Goal: Find specific page/section: Find specific page/section

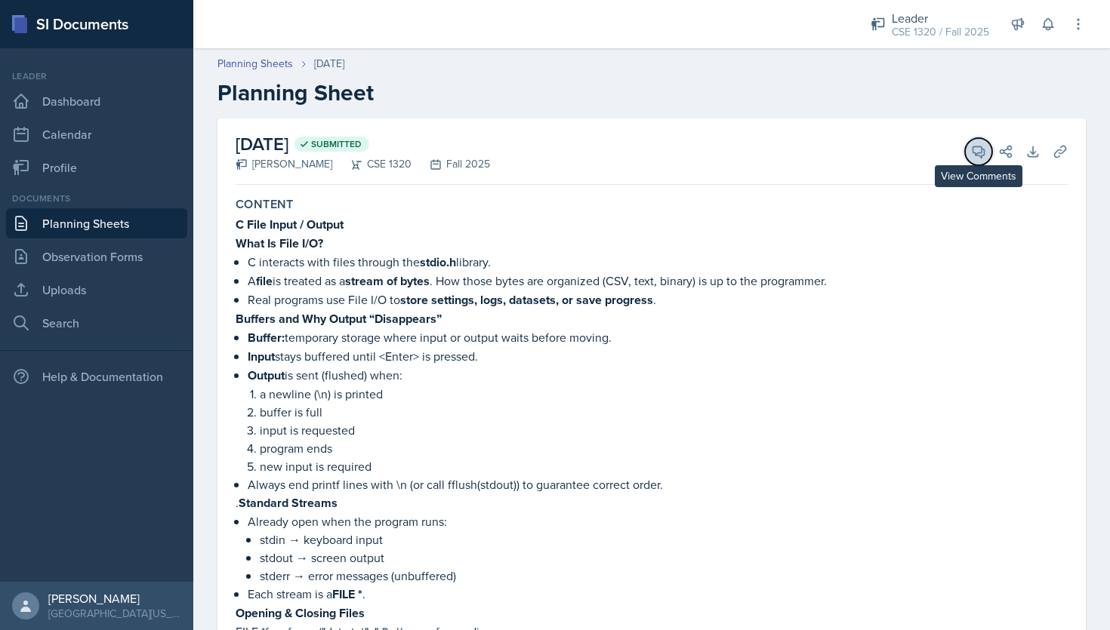
click at [975, 148] on icon at bounding box center [978, 151] width 15 height 15
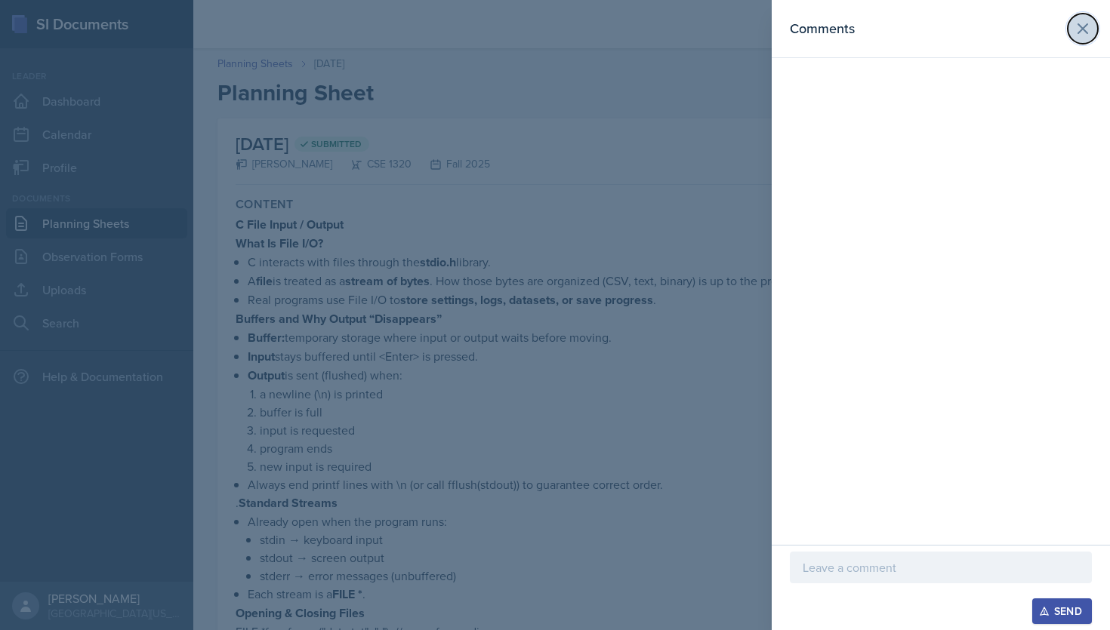
click at [1081, 32] on icon at bounding box center [1083, 29] width 18 height 18
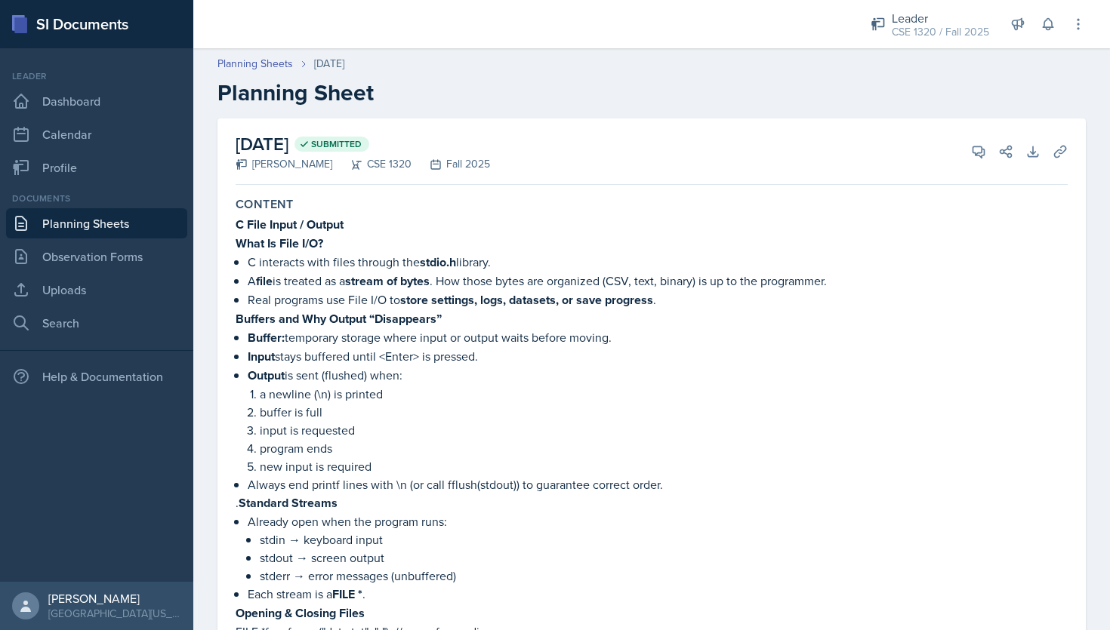
click at [76, 221] on link "Planning Sheets" at bounding box center [96, 223] width 181 height 30
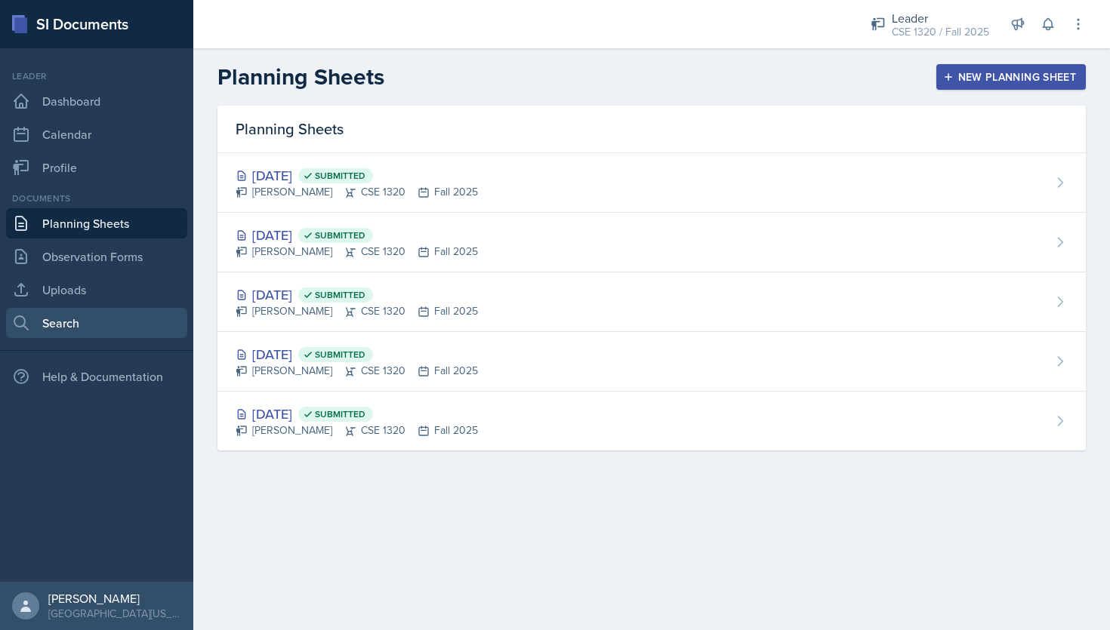
click at [42, 324] on link "Search" at bounding box center [96, 323] width 181 height 30
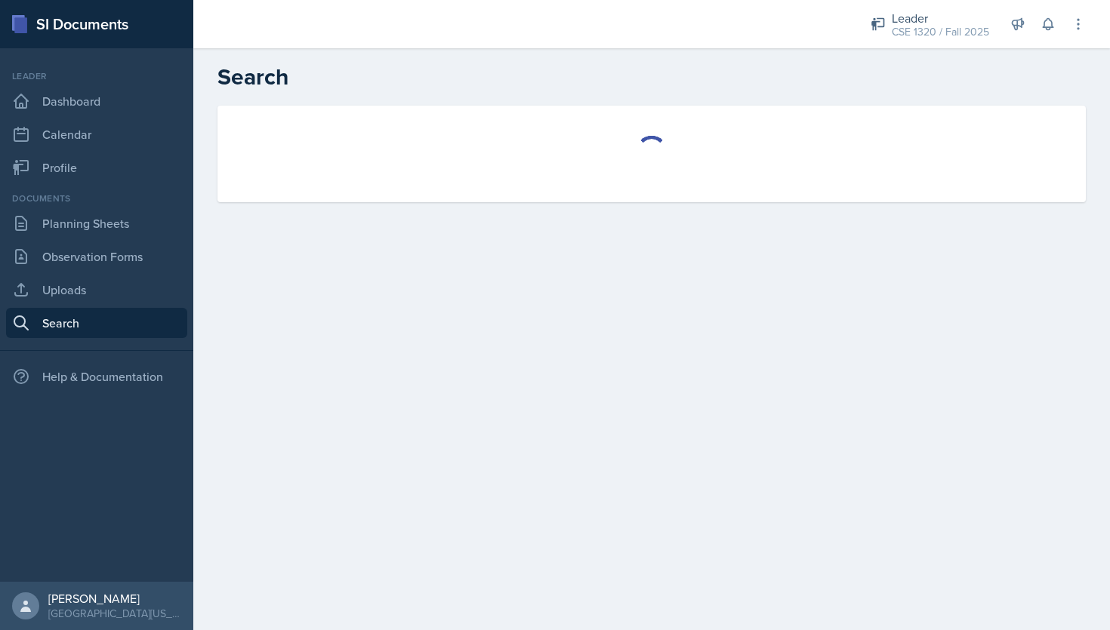
select select "all"
select select "1"
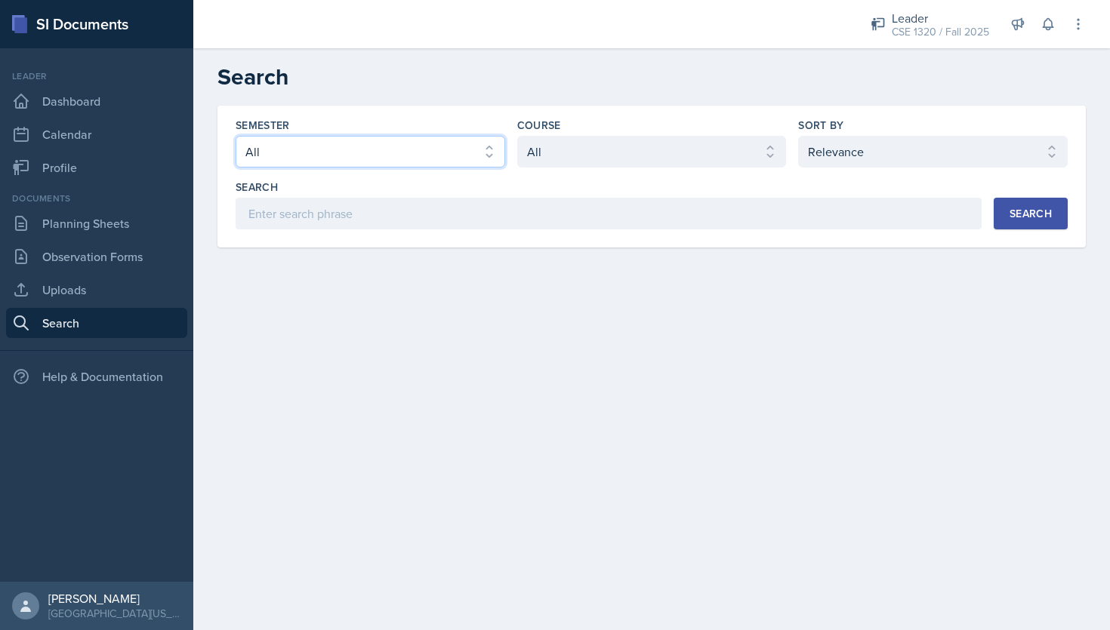
click at [427, 162] on select "Select semester All Fall 2025 Spring 2025 Fall 2024 Spring 2024 Fall 2023" at bounding box center [371, 152] width 270 height 32
select select "a8c40de0-d7eb-4f82-90ee-ac0c6ce45f71"
click at [1032, 210] on div "Search" at bounding box center [1030, 214] width 42 height 12
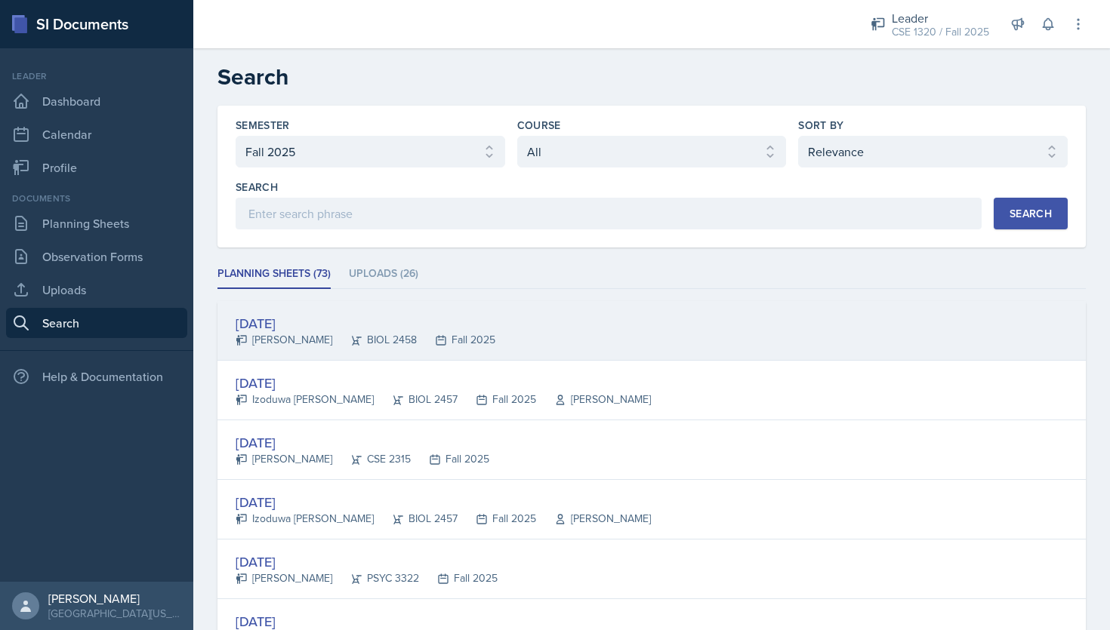
click at [698, 332] on div "[DATE] [PERSON_NAME] BIOL 2458 Fall 2025" at bounding box center [651, 331] width 868 height 60
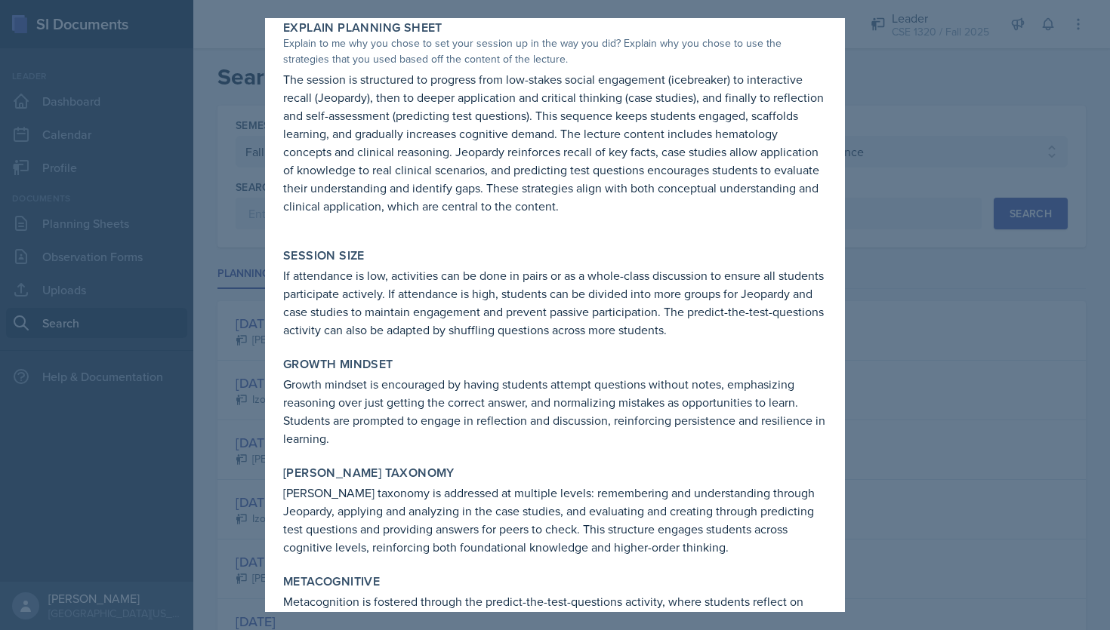
scroll to position [1711, 0]
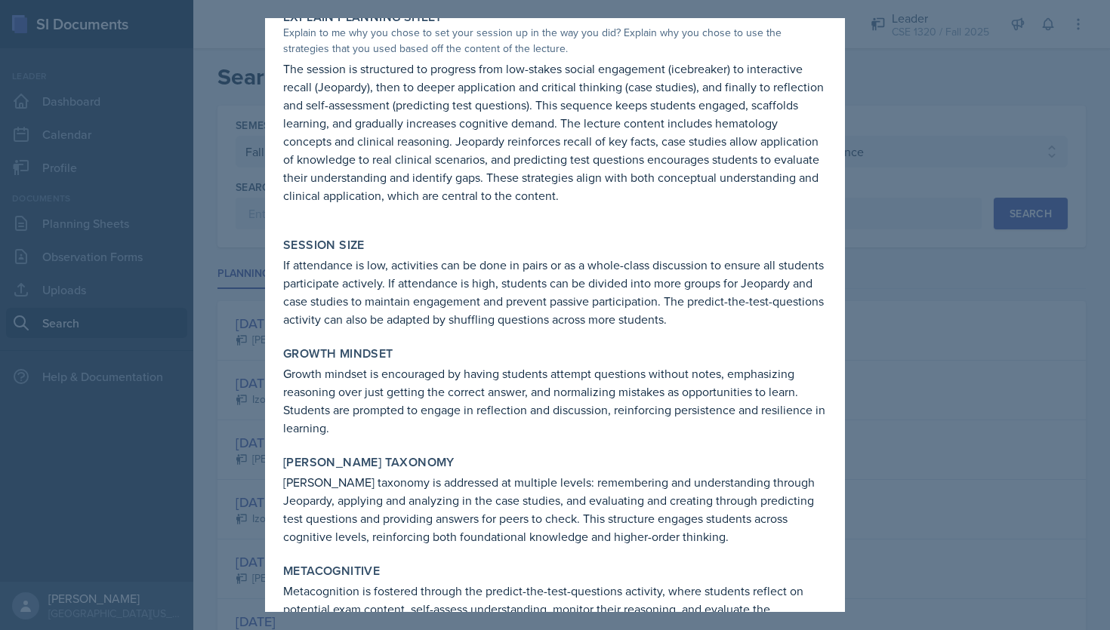
click at [912, 236] on div at bounding box center [555, 315] width 1110 height 630
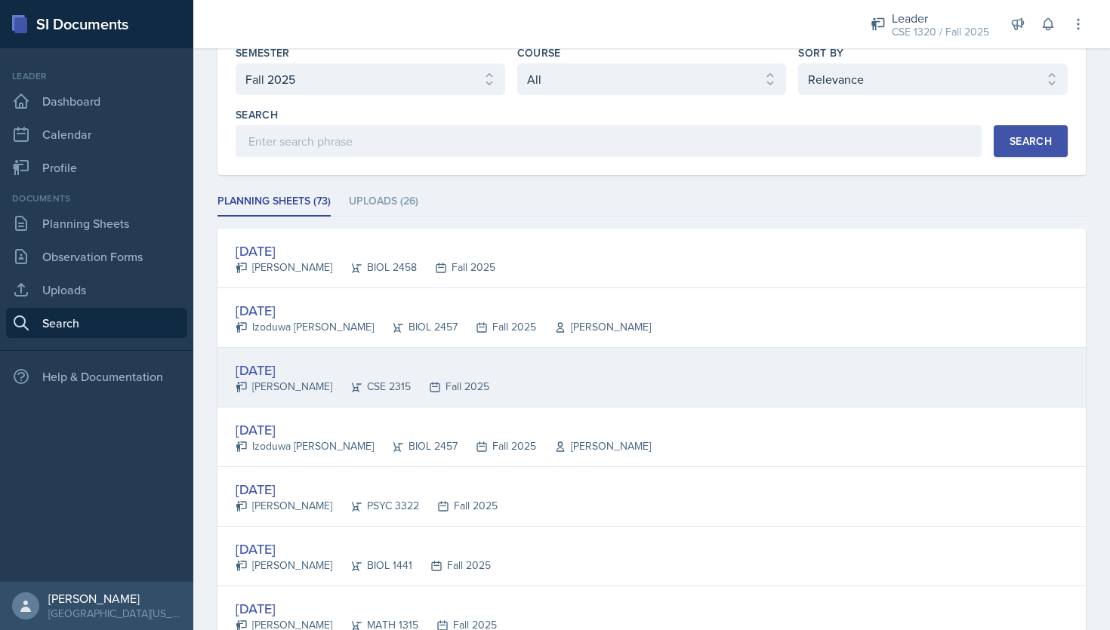
scroll to position [109, 0]
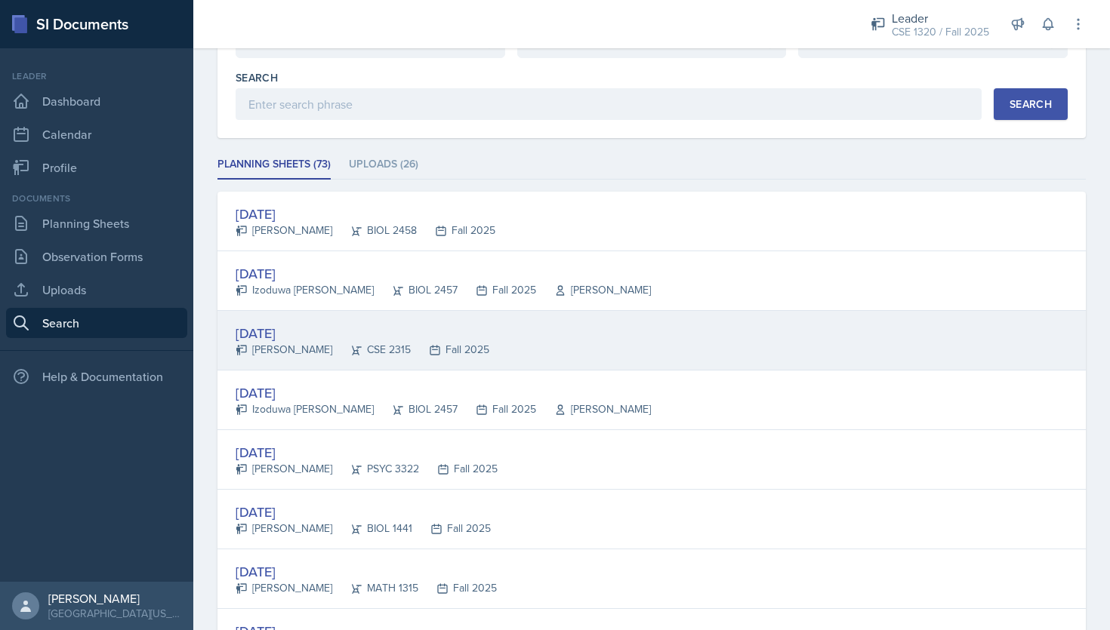
click at [596, 342] on div "[DATE] [PERSON_NAME] CSE 2315 Fall 2025" at bounding box center [651, 341] width 868 height 60
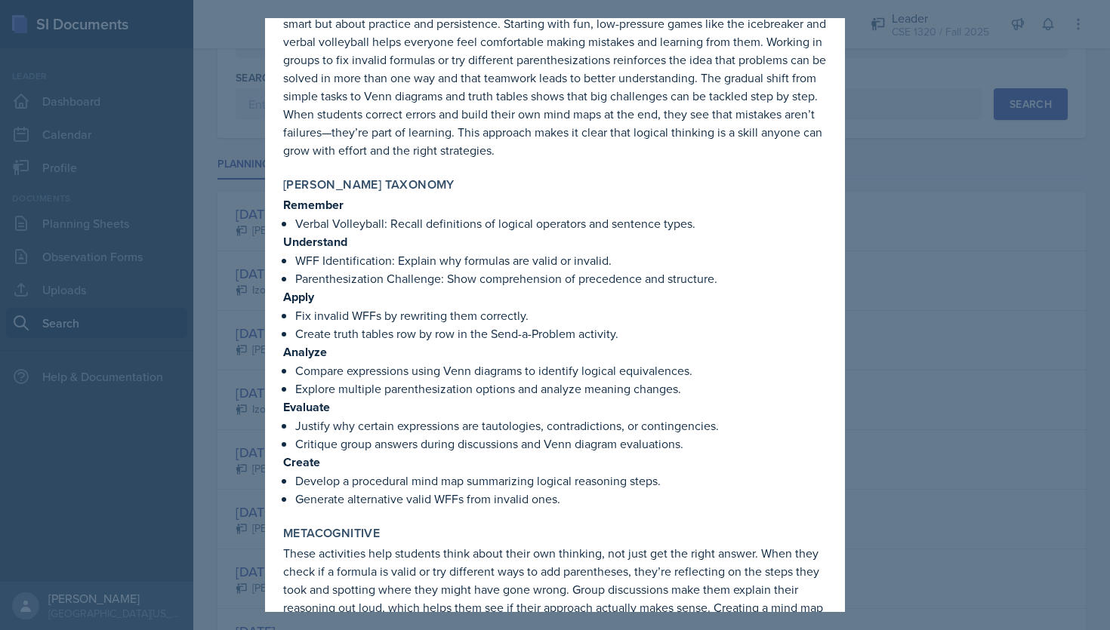
scroll to position [2358, 0]
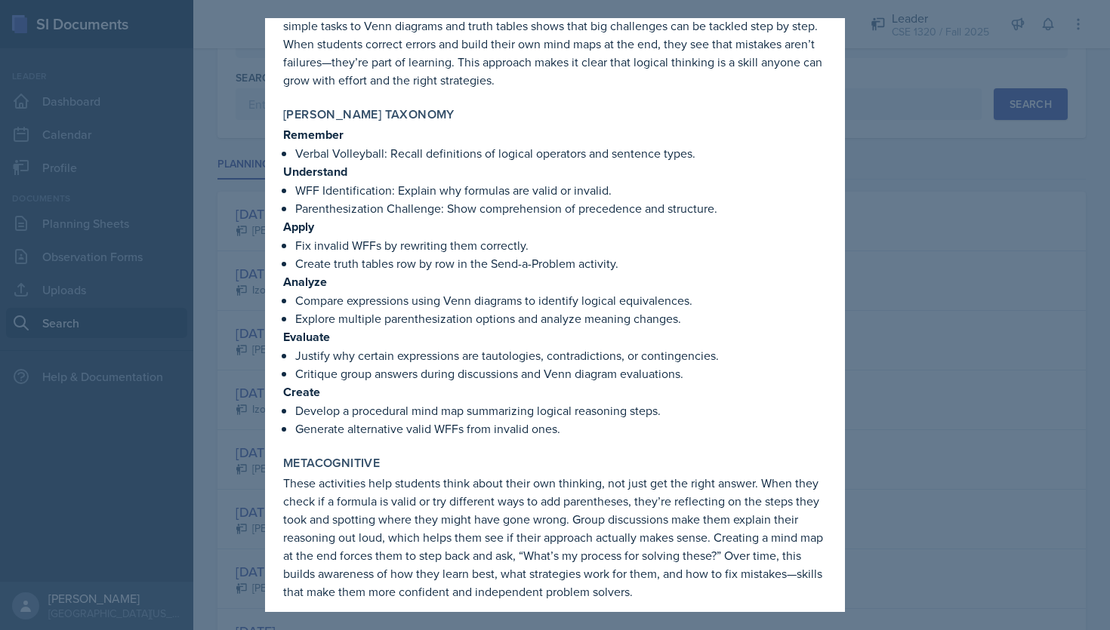
click at [916, 310] on div at bounding box center [555, 315] width 1110 height 630
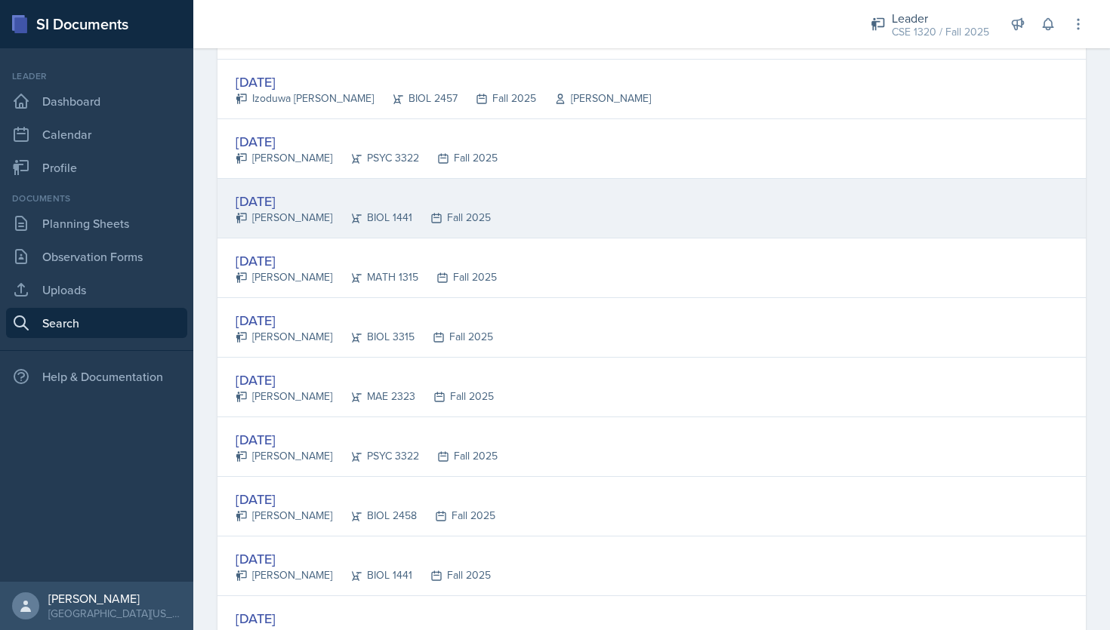
scroll to position [427, 0]
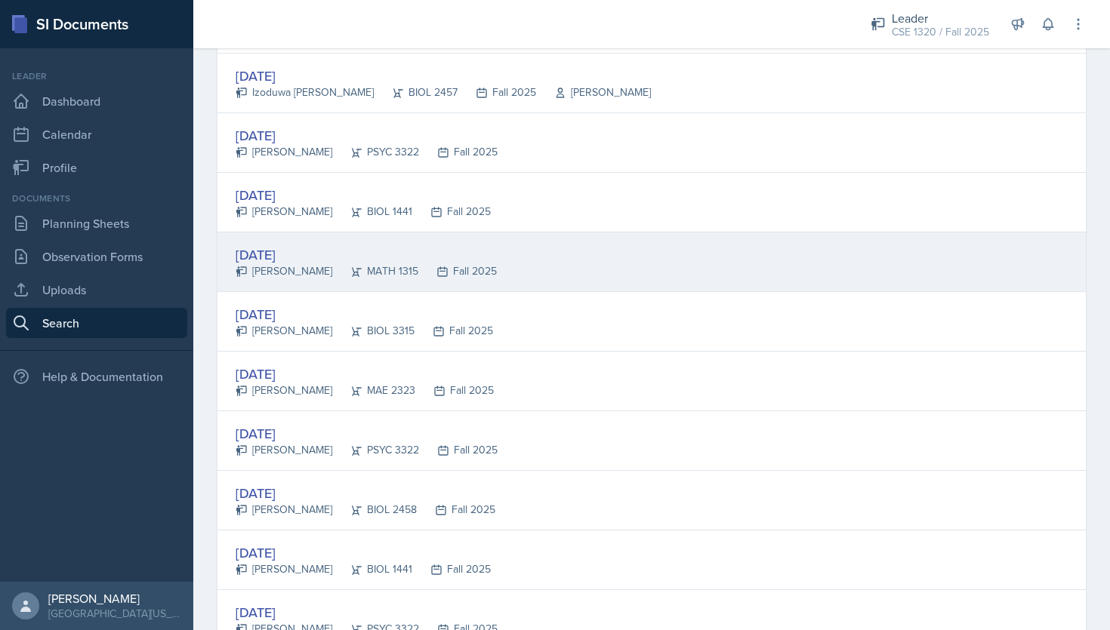
click at [670, 273] on div "[DATE] [PERSON_NAME] MATH 1315 Fall 2025" at bounding box center [651, 263] width 868 height 60
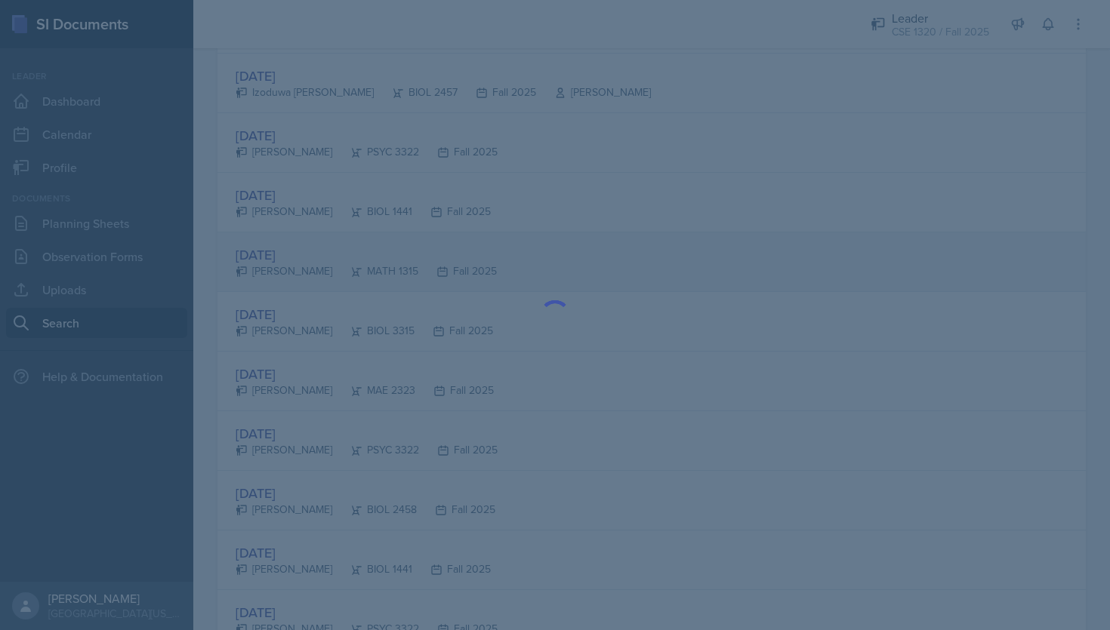
scroll to position [0, 0]
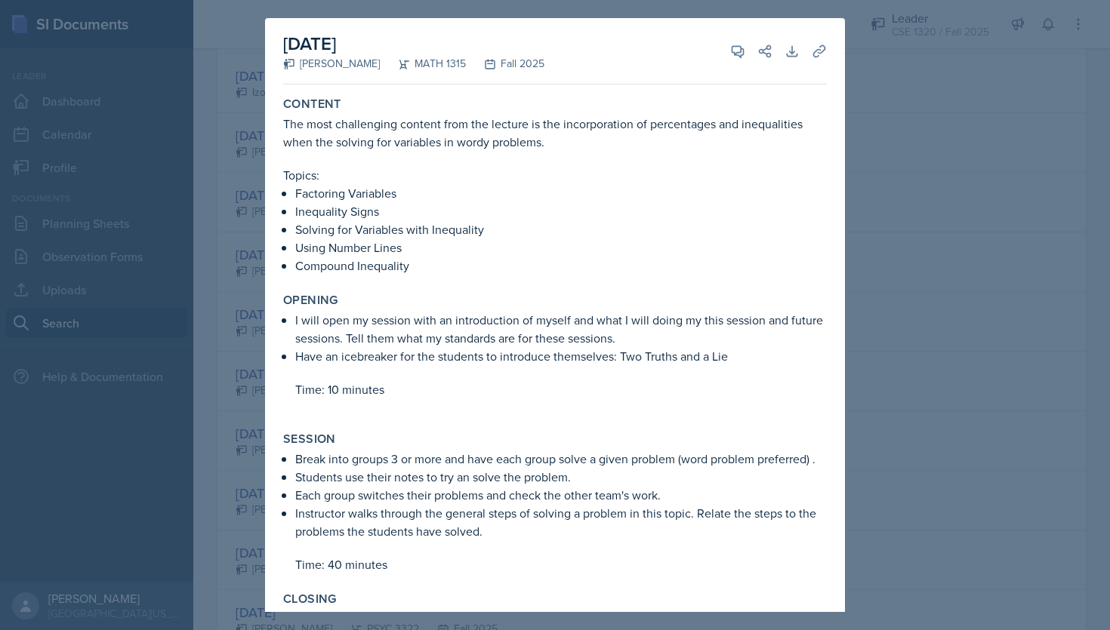
click at [1053, 297] on div at bounding box center [555, 315] width 1110 height 630
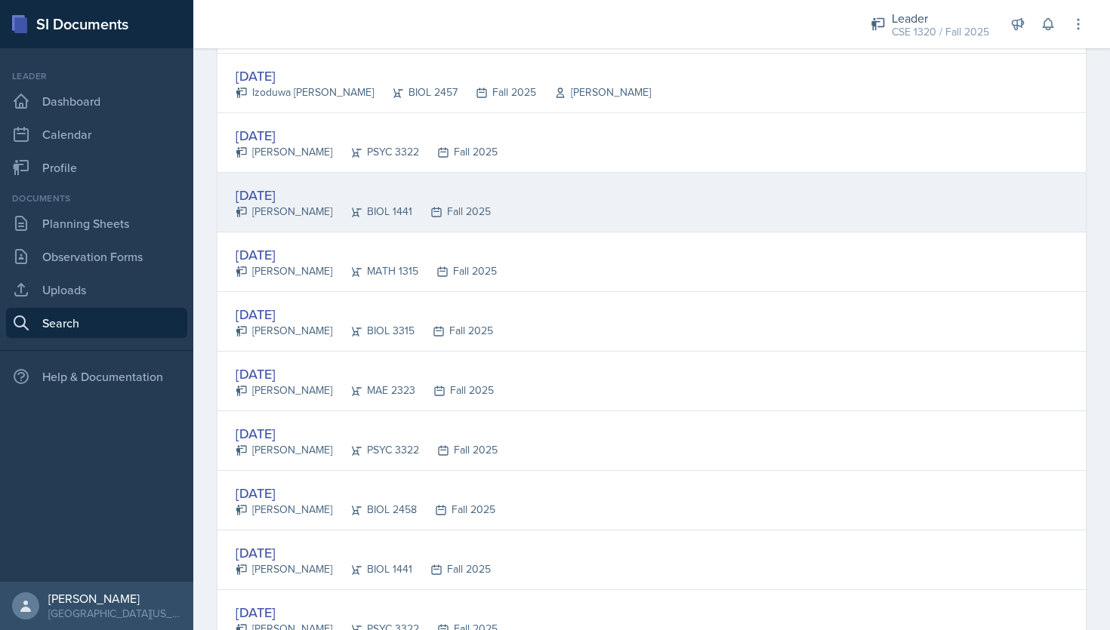
click at [540, 208] on div "[DATE] [PERSON_NAME] BIOL 1441 Fall 2025" at bounding box center [651, 203] width 868 height 60
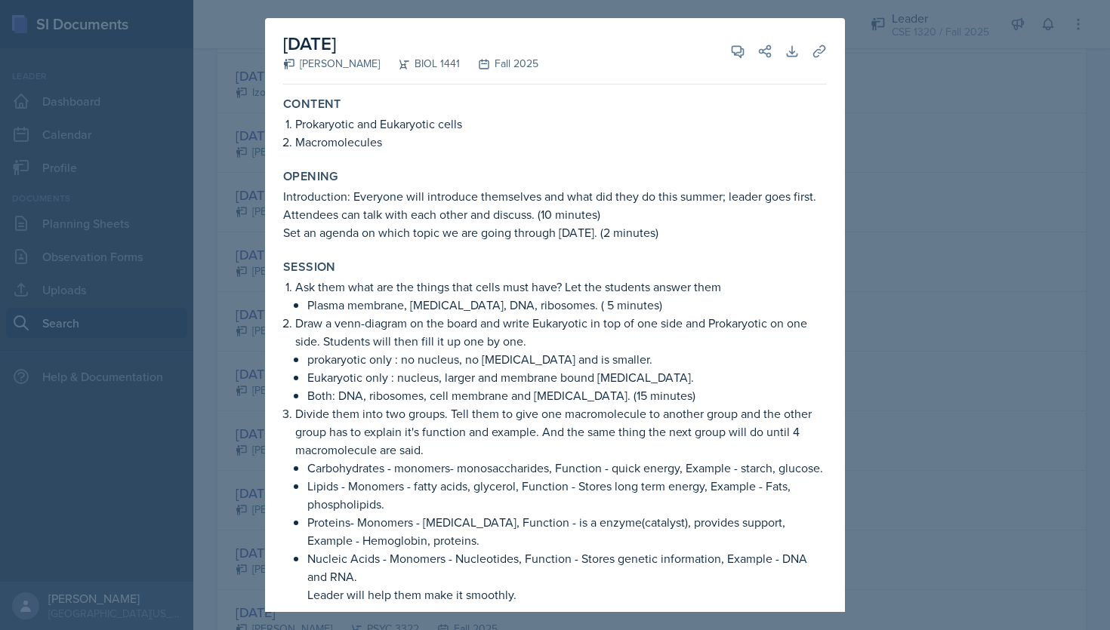
click at [941, 307] on div at bounding box center [555, 315] width 1110 height 630
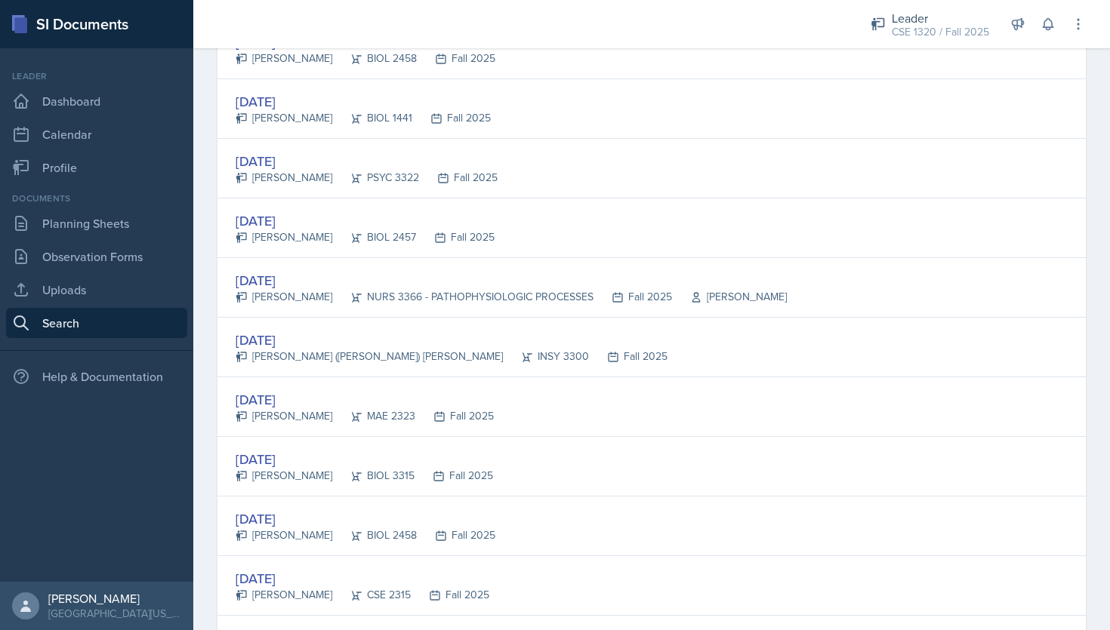
scroll to position [886, 0]
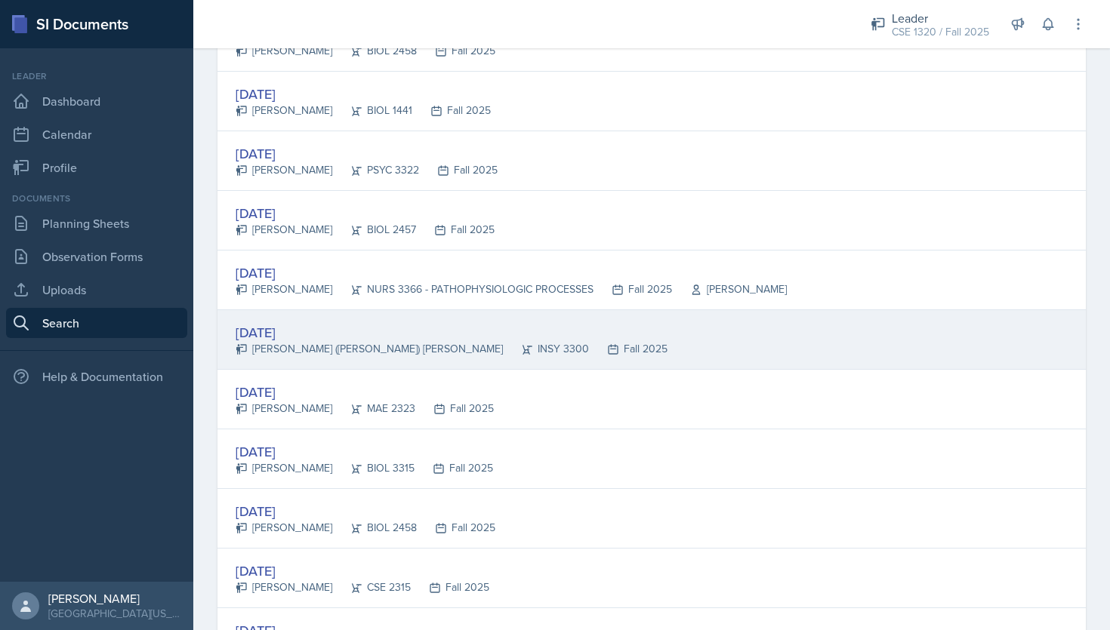
click at [718, 343] on div "[DATE] [PERSON_NAME] ([PERSON_NAME]) [PERSON_NAME] INSY 3300 Fall 2025" at bounding box center [651, 340] width 868 height 60
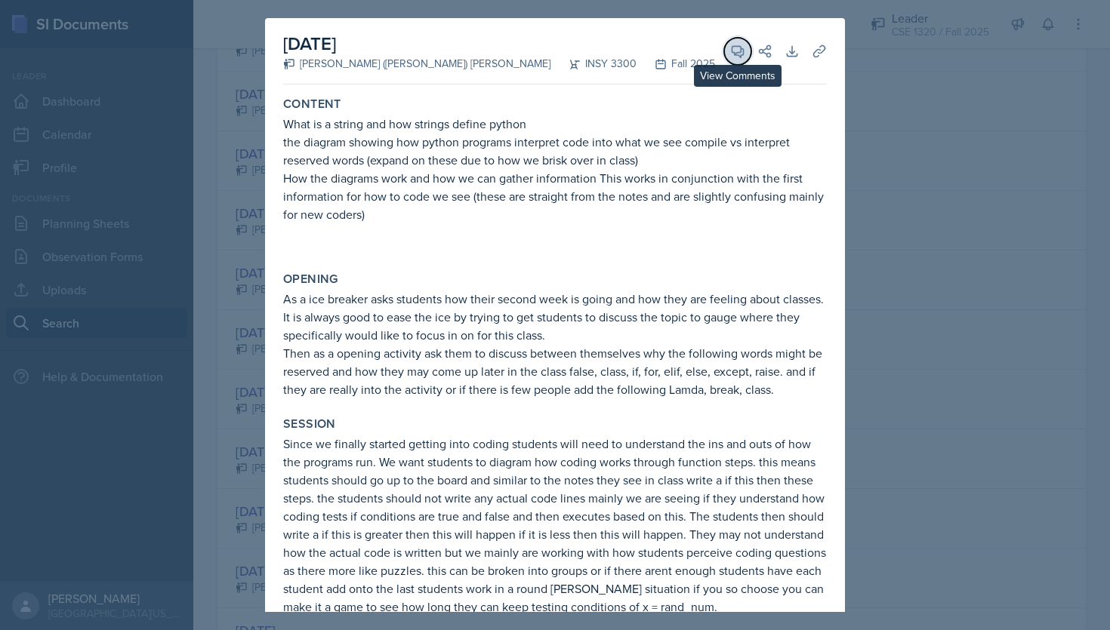
click at [734, 51] on icon at bounding box center [737, 51] width 11 height 11
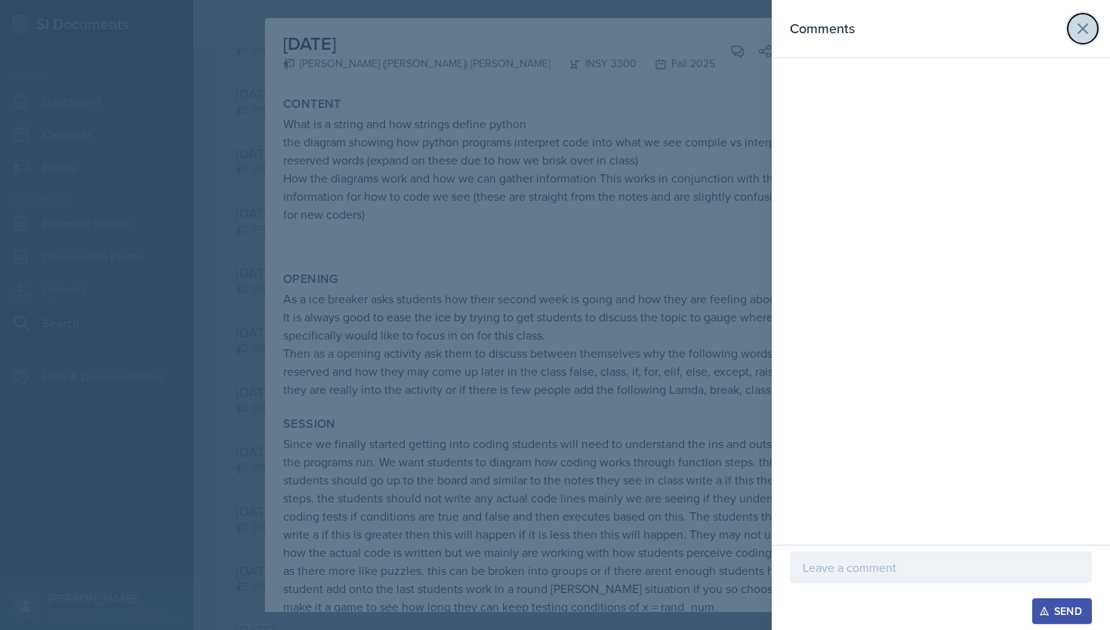
click at [1089, 30] on icon at bounding box center [1083, 29] width 18 height 18
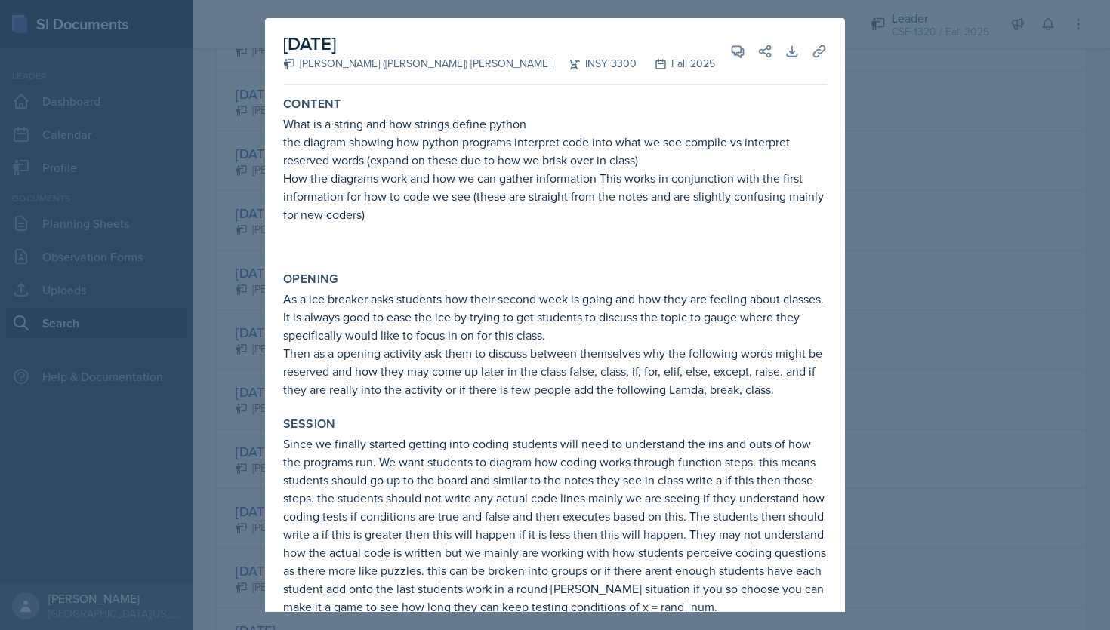
click at [969, 217] on div at bounding box center [555, 315] width 1110 height 630
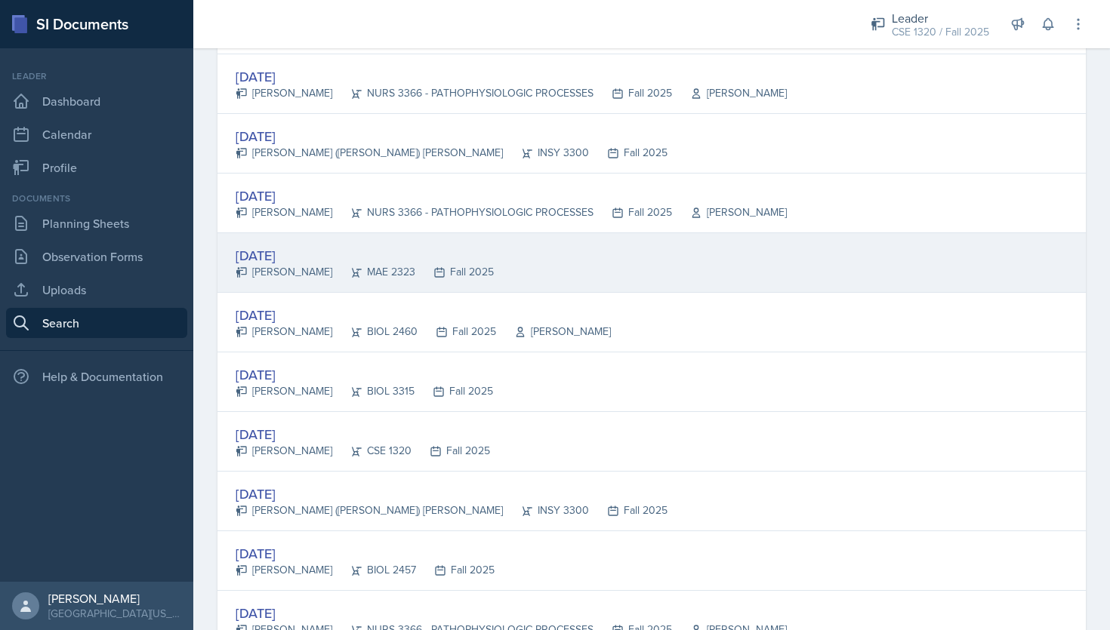
scroll to position [1560, 0]
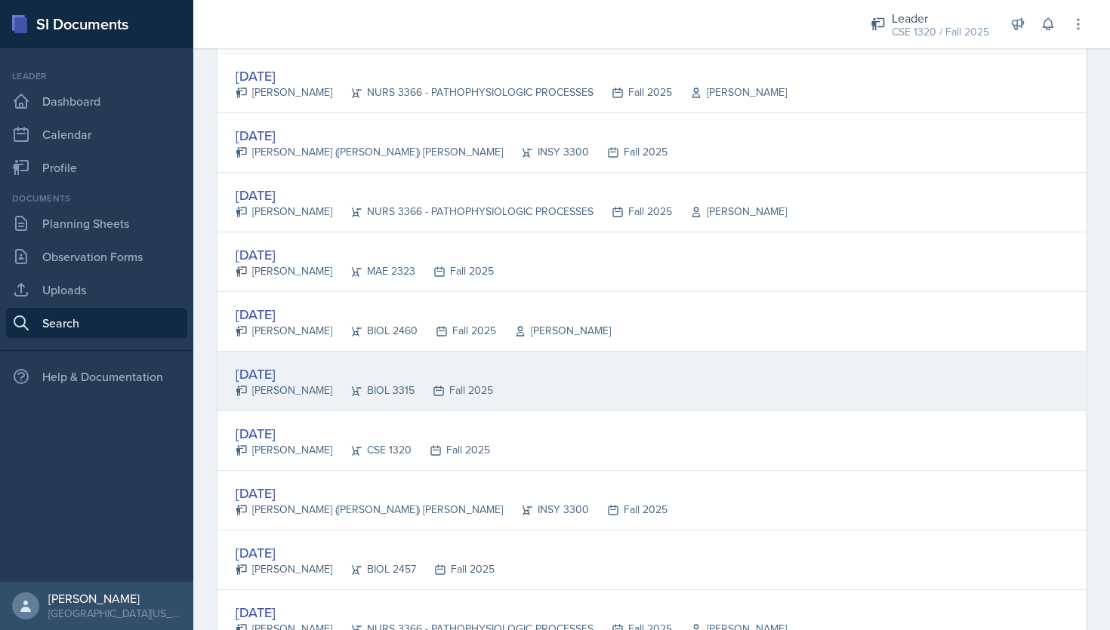
click at [600, 396] on div "[DATE] [PERSON_NAME] BIOL 3315 Fall 2025" at bounding box center [651, 382] width 868 height 60
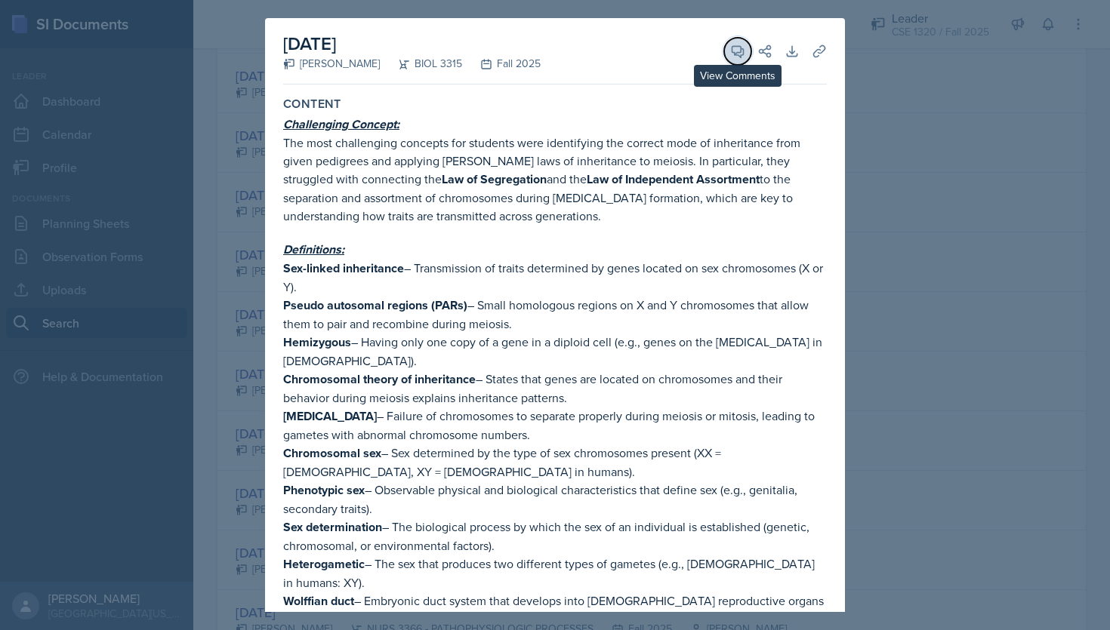
click at [731, 57] on icon at bounding box center [737, 51] width 15 height 15
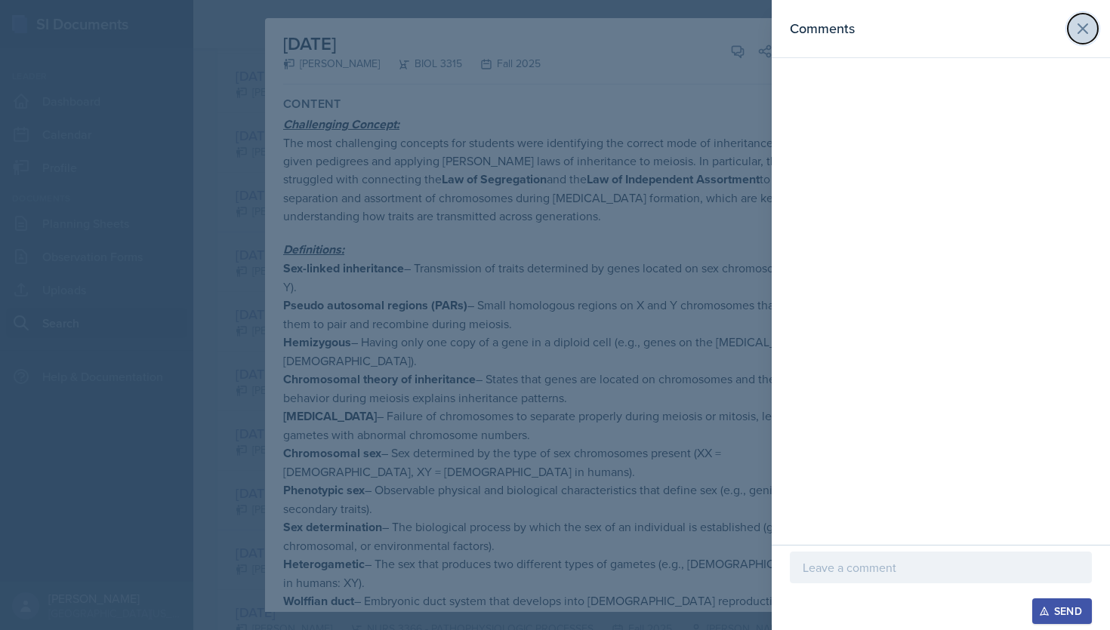
click at [1086, 33] on icon at bounding box center [1082, 28] width 9 height 9
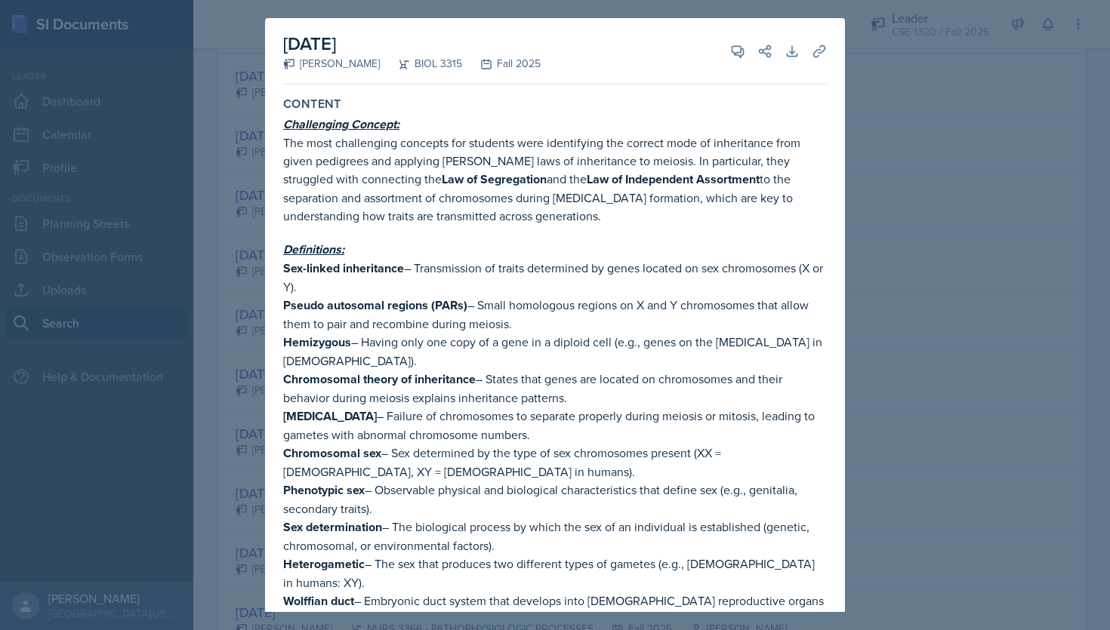
click at [1005, 185] on div at bounding box center [555, 315] width 1110 height 630
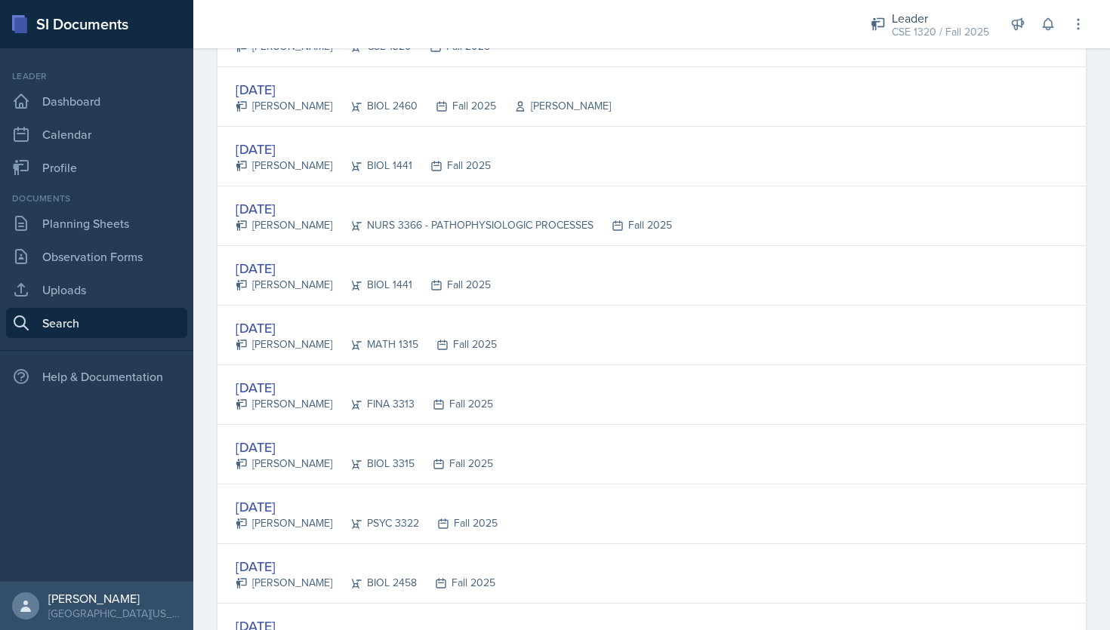
scroll to position [2506, 0]
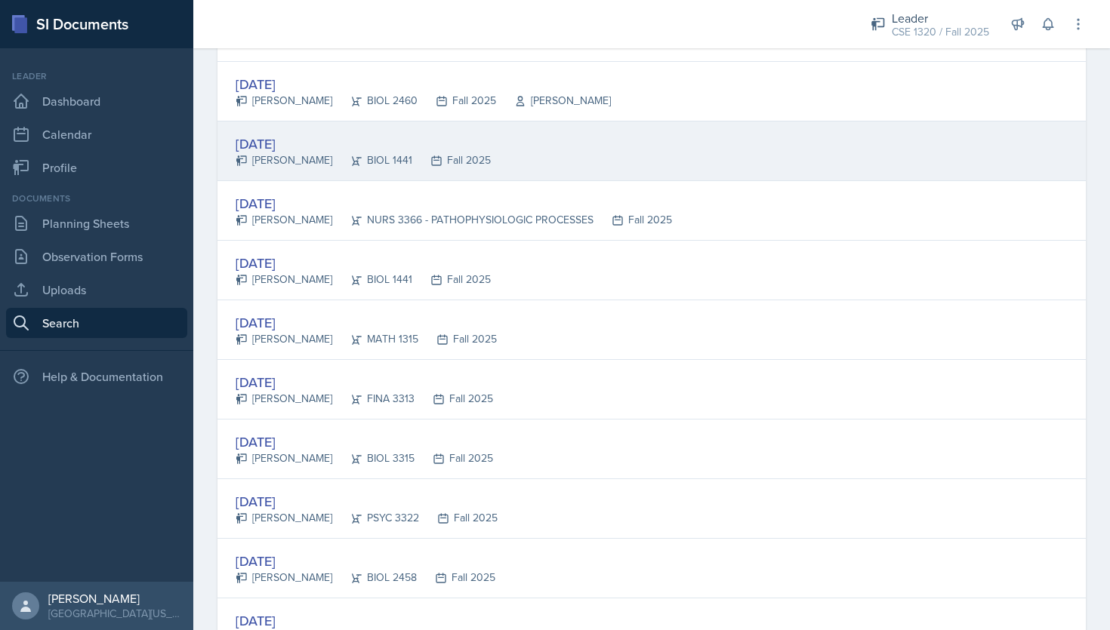
click at [666, 170] on div "[DATE] [PERSON_NAME] BIOL 1441 Fall 2025" at bounding box center [651, 152] width 868 height 60
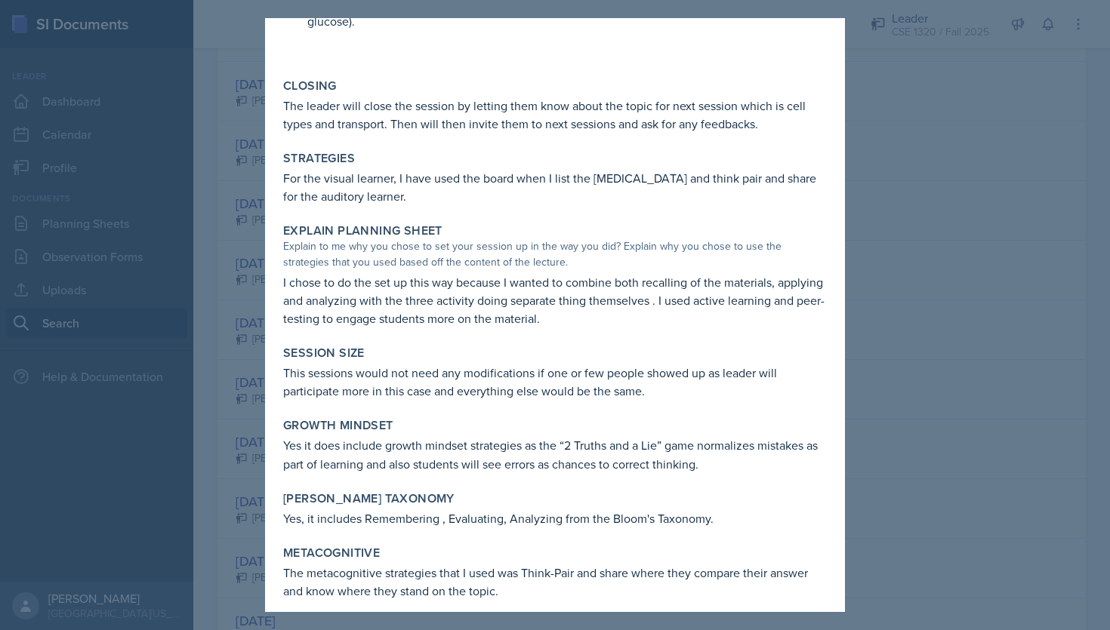
scroll to position [1368, 0]
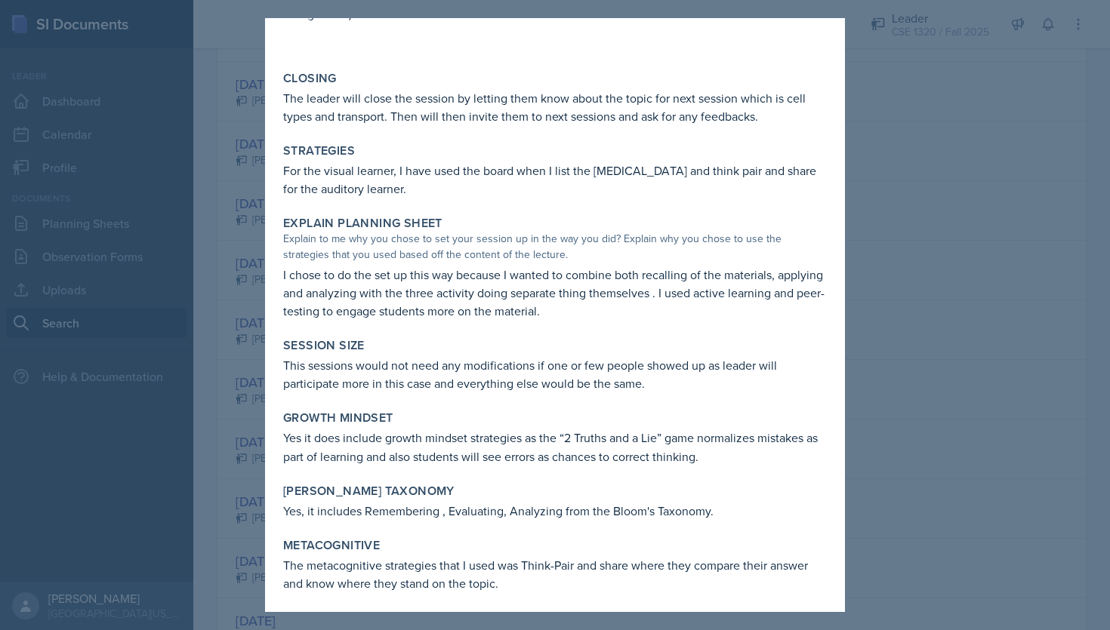
click at [860, 319] on div at bounding box center [555, 315] width 1110 height 630
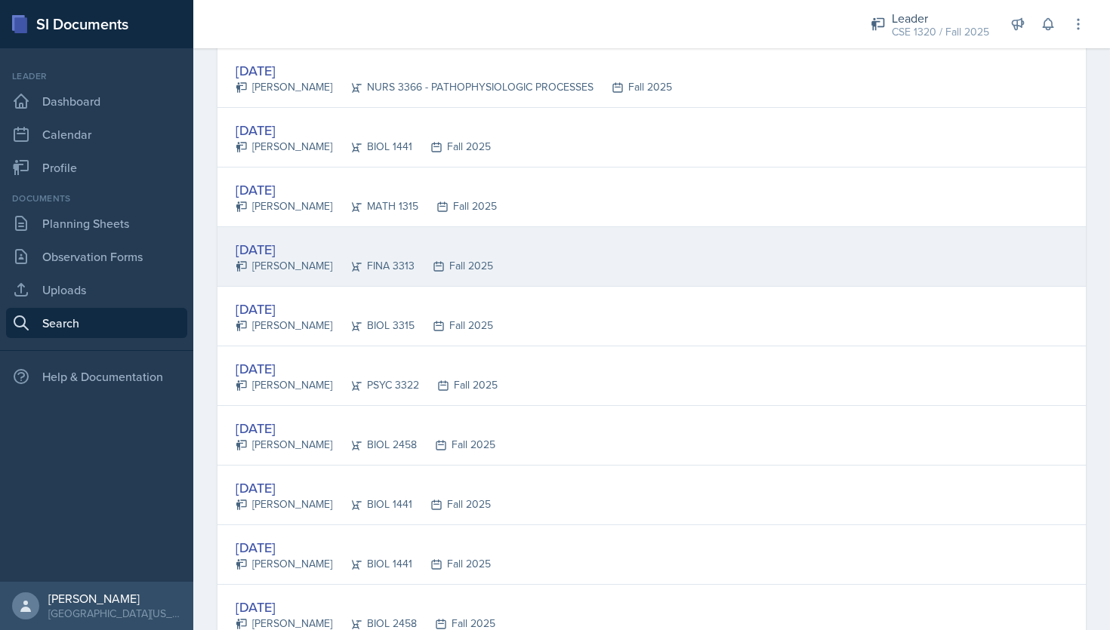
scroll to position [2748, 0]
